Goal: Participate in discussion: Engage in conversation with other users on a specific topic

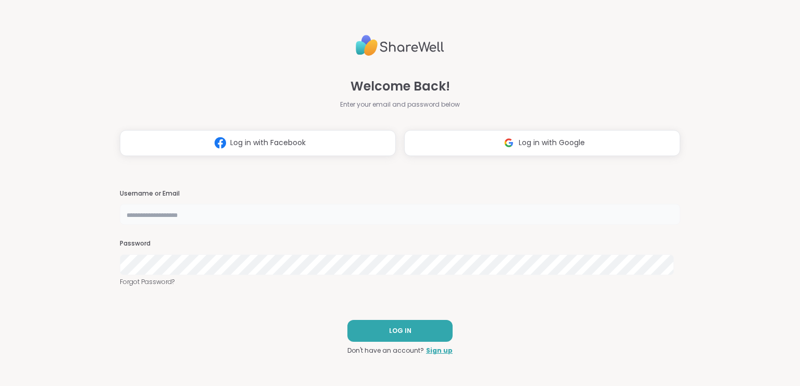
click at [304, 210] on input "text" at bounding box center [400, 214] width 560 height 21
type input "**********"
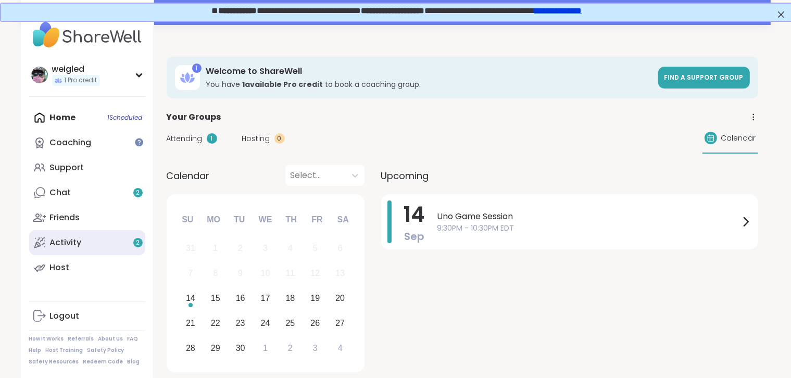
click at [86, 241] on link "Activity 2" at bounding box center [87, 242] width 116 height 25
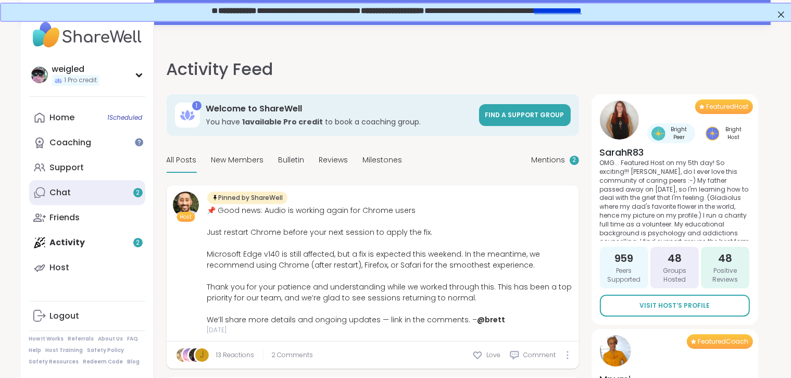
click at [104, 188] on link "Chat 2" at bounding box center [87, 192] width 116 height 25
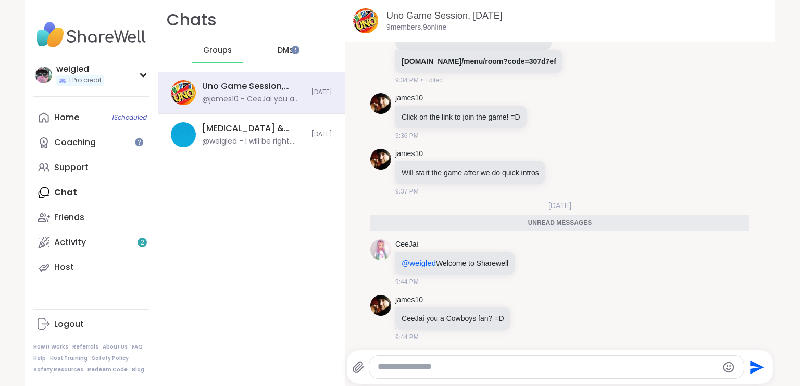
click at [458, 61] on link "[DOMAIN_NAME]/menu/room?code=307d7ef" at bounding box center [478, 61] width 155 height 8
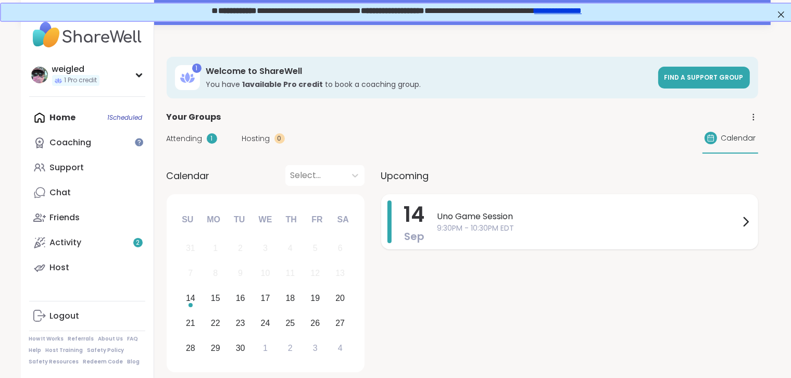
click at [479, 210] on span "Uno Game Session" at bounding box center [588, 216] width 302 height 12
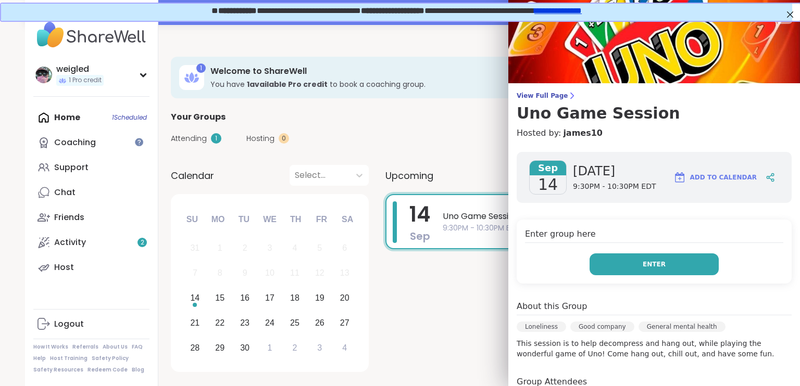
click at [606, 266] on button "Enter" at bounding box center [653, 265] width 129 height 22
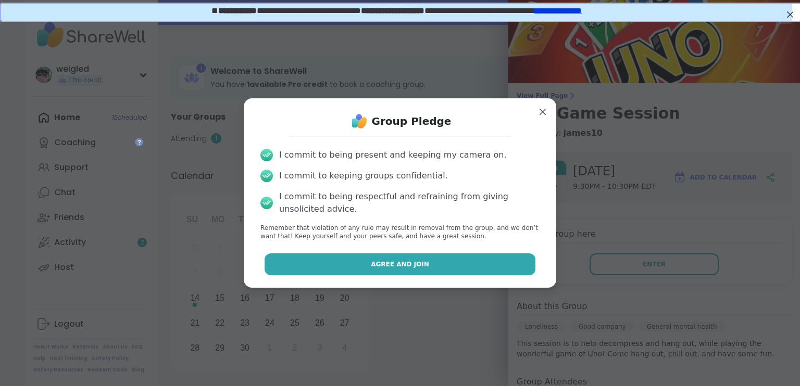
click at [403, 267] on span "Agree and Join" at bounding box center [400, 264] width 58 height 9
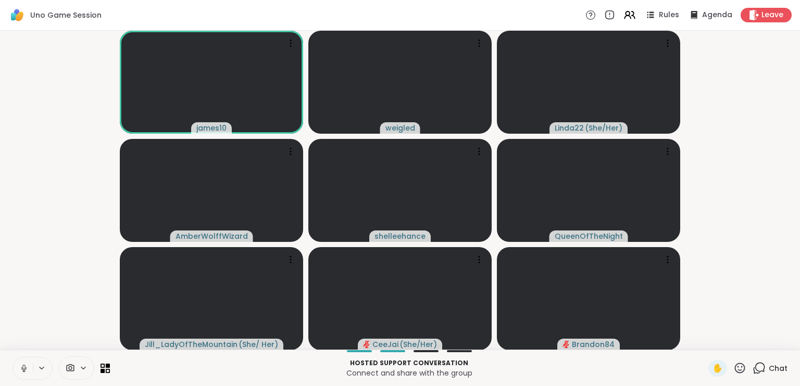
click at [769, 367] on span "Chat" at bounding box center [778, 368] width 19 height 10
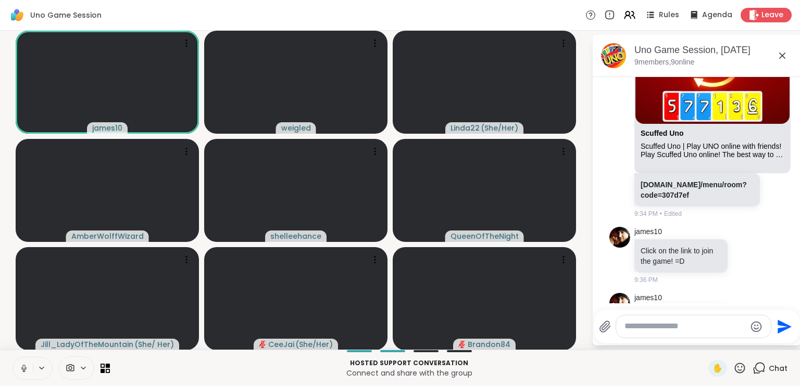
scroll to position [236, 0]
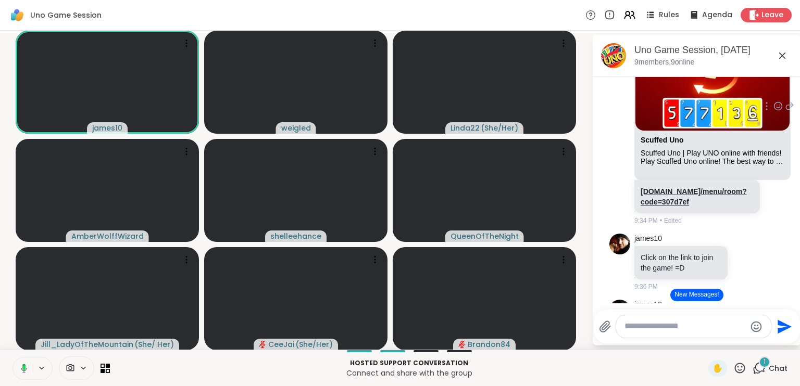
click at [660, 205] on link "[DOMAIN_NAME]/menu/room?code=307d7ef" at bounding box center [693, 196] width 106 height 19
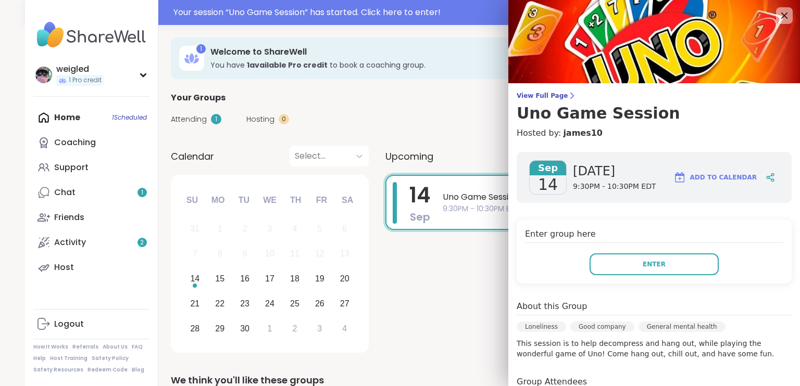
click at [531, 206] on div "Sep 14 Sunday 9:30PM - 10:30PM EDT Add to Calendar Enter group here Enter About…" at bounding box center [654, 325] width 292 height 362
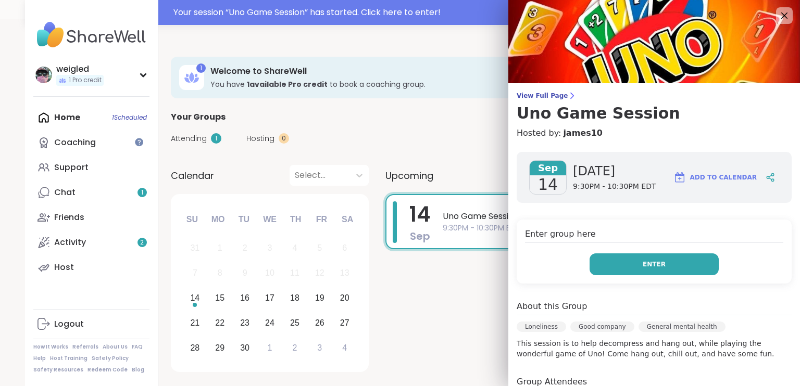
click at [639, 260] on button "Enter" at bounding box center [653, 265] width 129 height 22
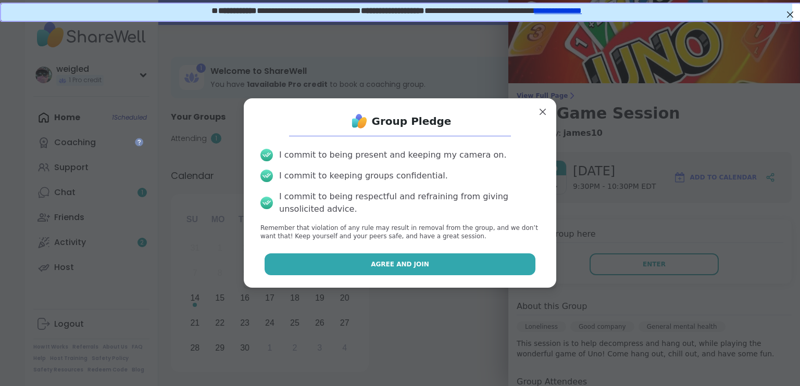
click at [463, 257] on button "Agree and Join" at bounding box center [400, 265] width 271 height 22
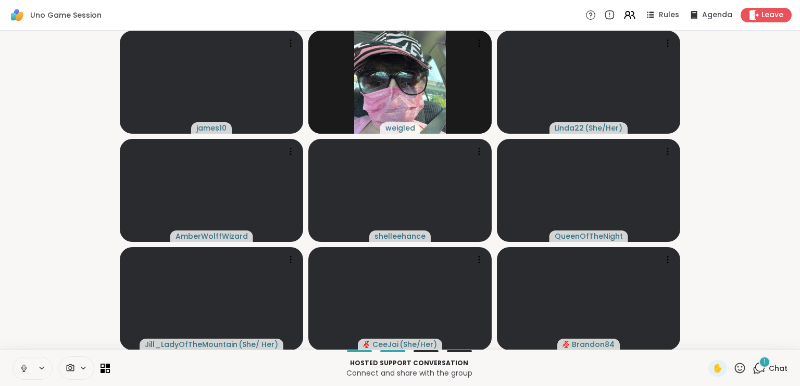
click at [763, 364] on span "1" at bounding box center [764, 362] width 2 height 9
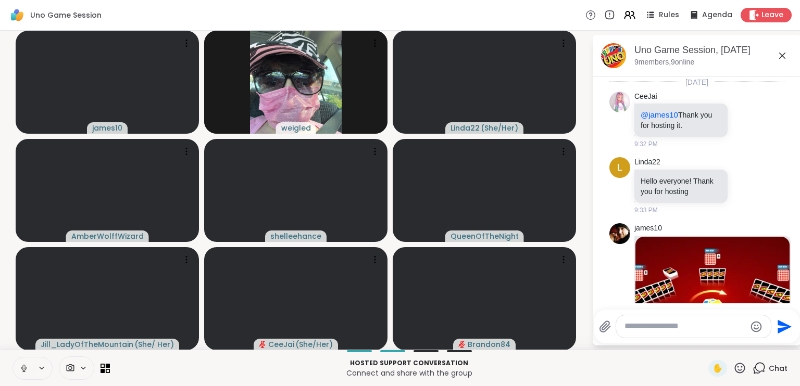
scroll to position [725, 0]
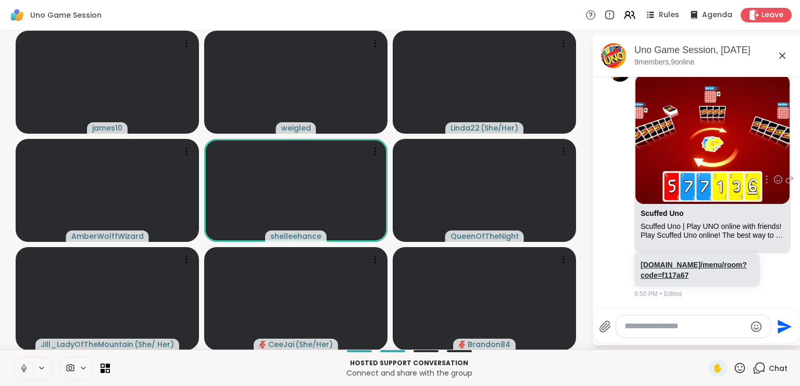
click at [677, 278] on link "[DOMAIN_NAME]/menu/room?code=f117a67" at bounding box center [693, 270] width 106 height 19
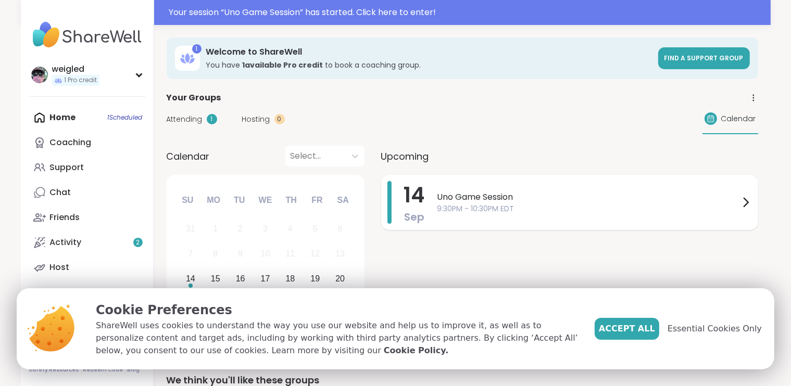
click at [734, 207] on span "9:30PM - 10:30PM EDT" at bounding box center [588, 209] width 302 height 11
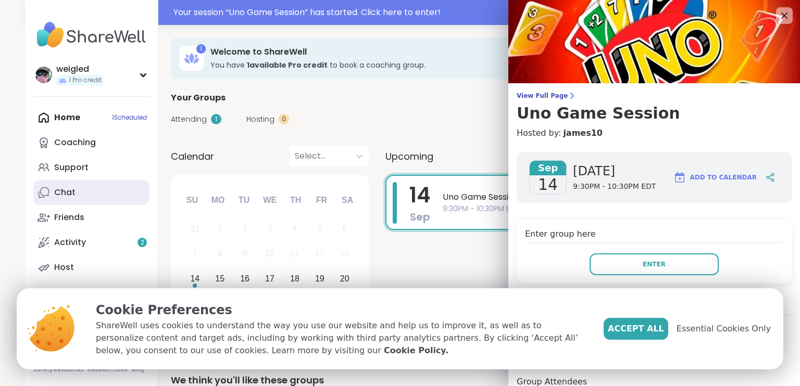
click at [54, 190] on div "Chat" at bounding box center [64, 192] width 21 height 11
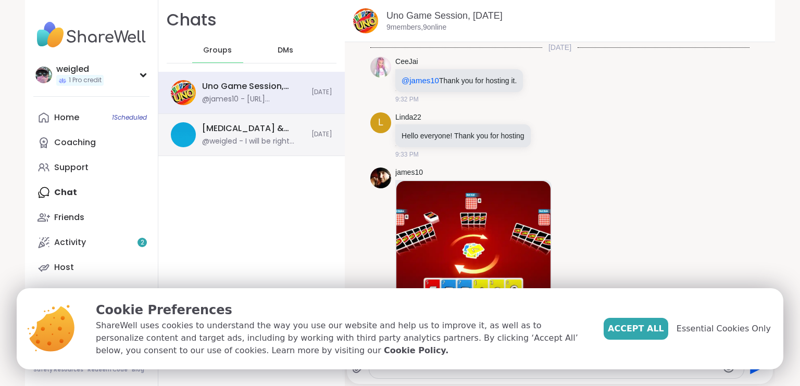
scroll to position [747, 0]
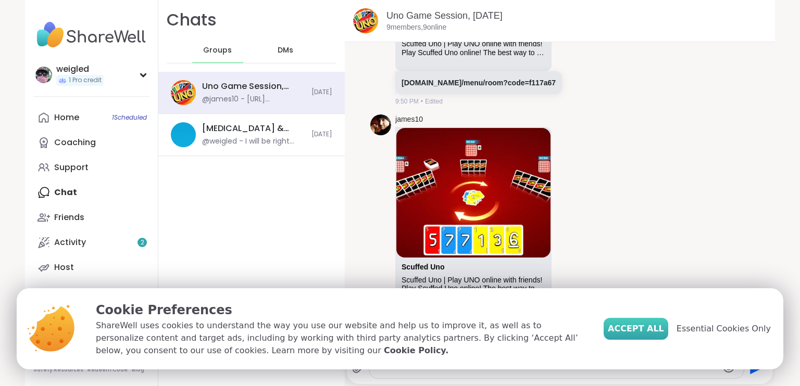
click at [651, 326] on span "Accept All" at bounding box center [636, 329] width 56 height 12
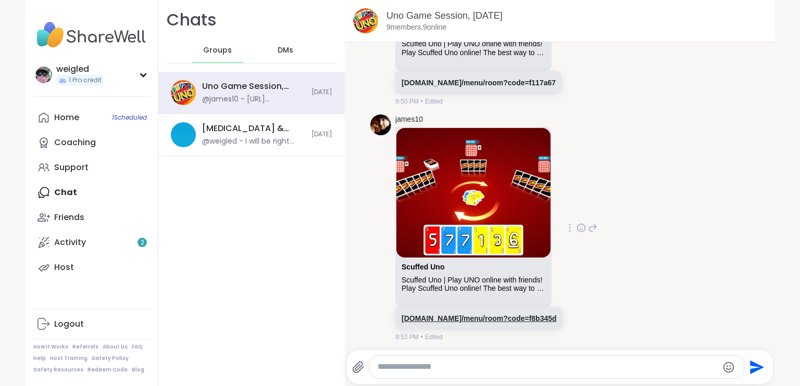
click at [483, 320] on link "scuffeduno.online/menu/room?code=f8b345d" at bounding box center [478, 318] width 155 height 8
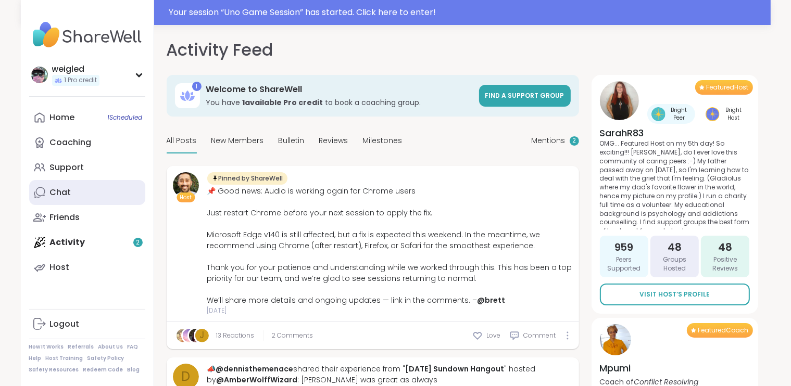
click at [53, 195] on div "Chat" at bounding box center [60, 192] width 21 height 11
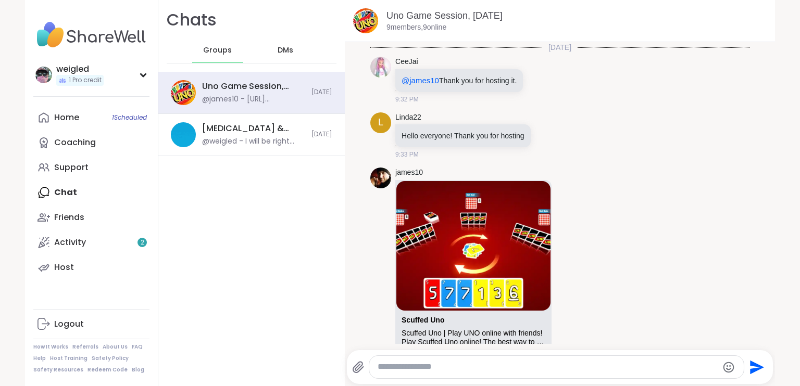
scroll to position [747, 0]
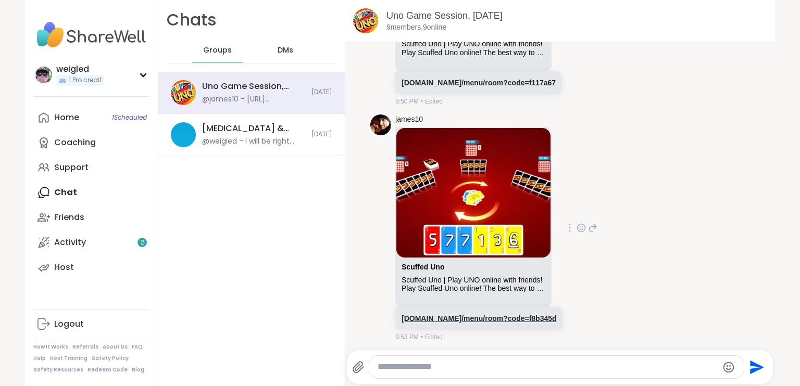
drag, startPoint x: 460, startPoint y: 318, endPoint x: 430, endPoint y: 316, distance: 30.8
click at [430, 316] on link "[DOMAIN_NAME]/menu/room?code=f8b345d" at bounding box center [478, 318] width 155 height 8
click at [743, 0] on div "Uno Game Session, [DATE] 9 members, 9 online" at bounding box center [560, 21] width 430 height 42
